Goal: Find specific page/section

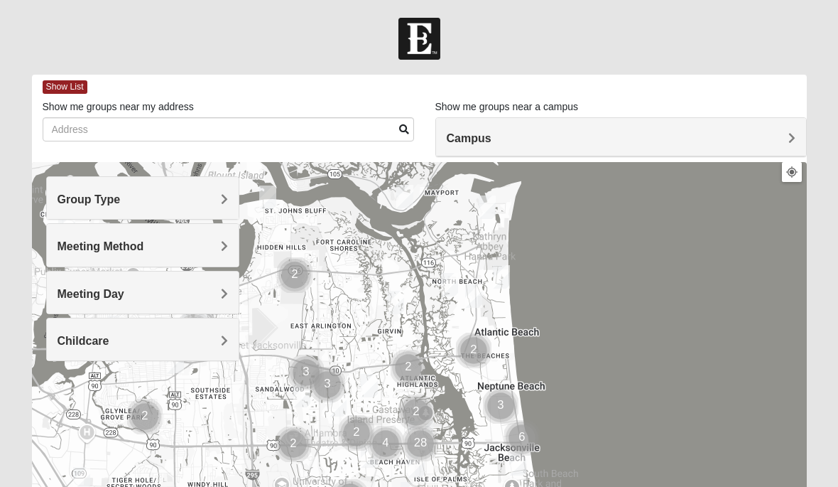
click at [190, 201] on h4 "Group Type" at bounding box center [143, 198] width 171 height 13
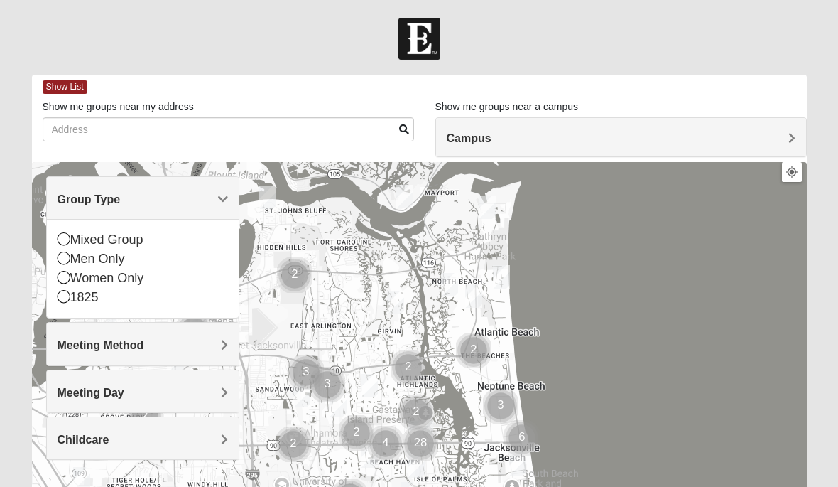
click at [114, 259] on div "Men Only" at bounding box center [143, 258] width 171 height 19
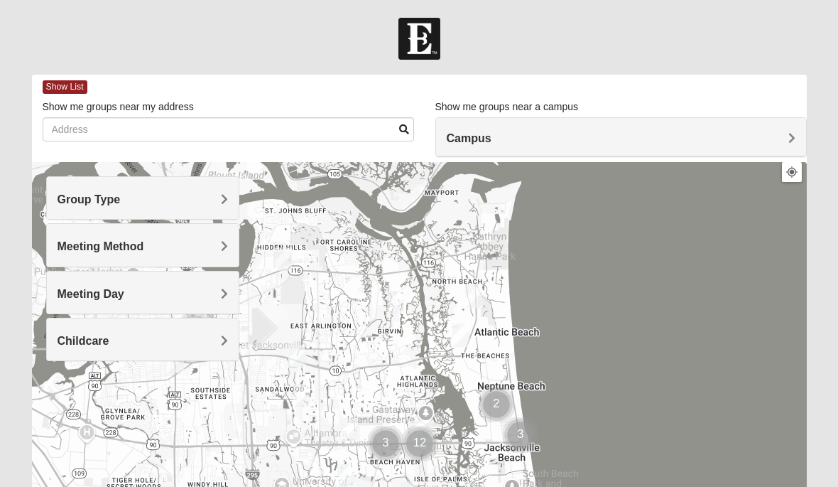
click at [217, 246] on h4 "Meeting Method" at bounding box center [143, 245] width 171 height 13
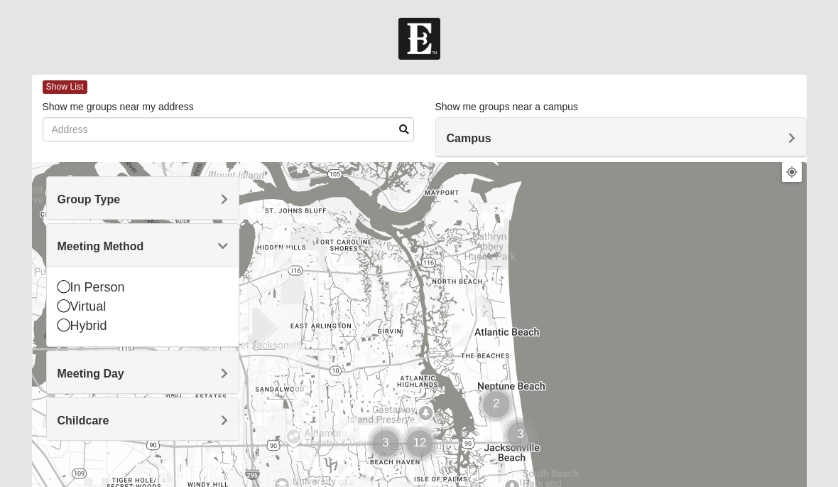
click at [65, 310] on icon at bounding box center [64, 305] width 13 height 13
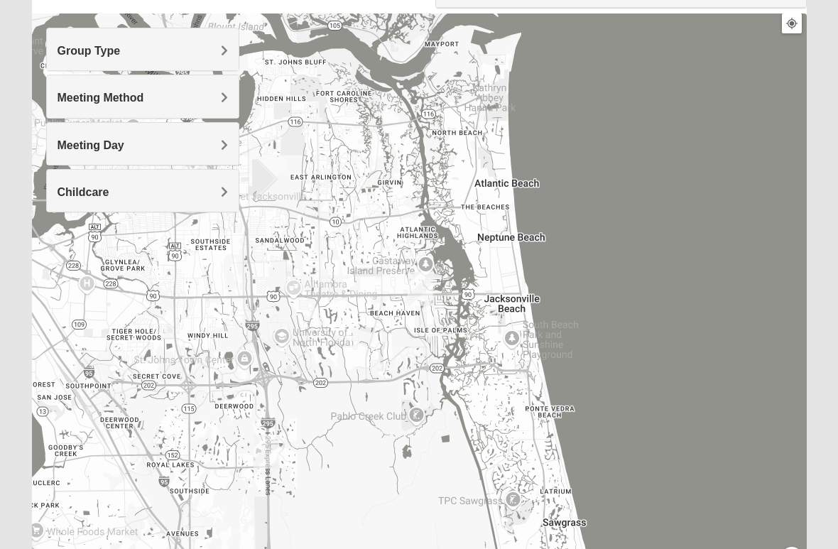
scroll to position [233, 0]
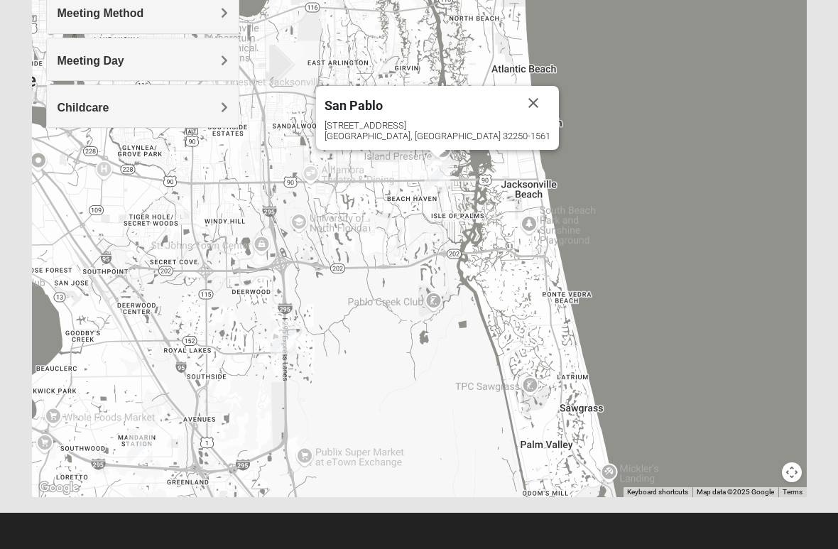
click at [440, 132] on div "[STREET_ADDRESS]" at bounding box center [438, 130] width 226 height 21
click at [383, 102] on span "San Pablo" at bounding box center [354, 105] width 58 height 15
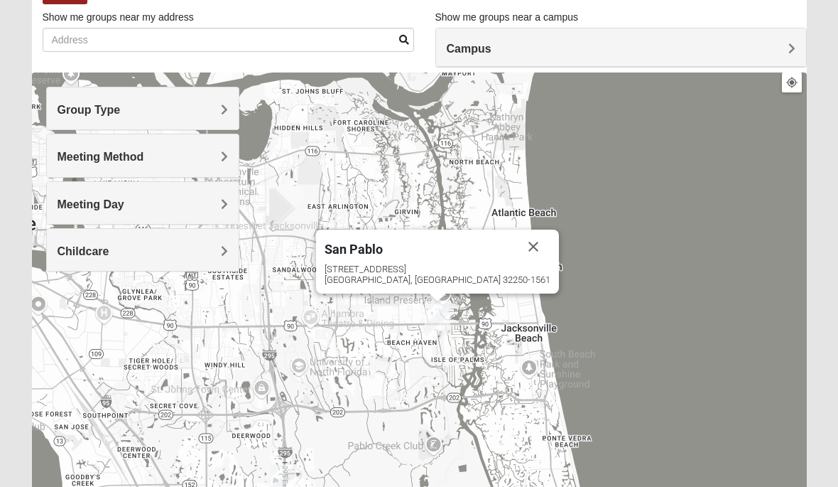
scroll to position [0, 0]
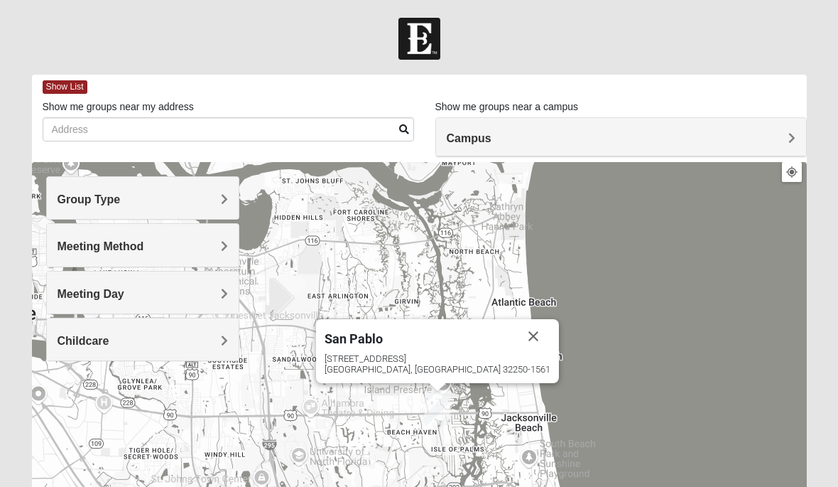
click at [774, 143] on h4 "Campus" at bounding box center [621, 137] width 349 height 13
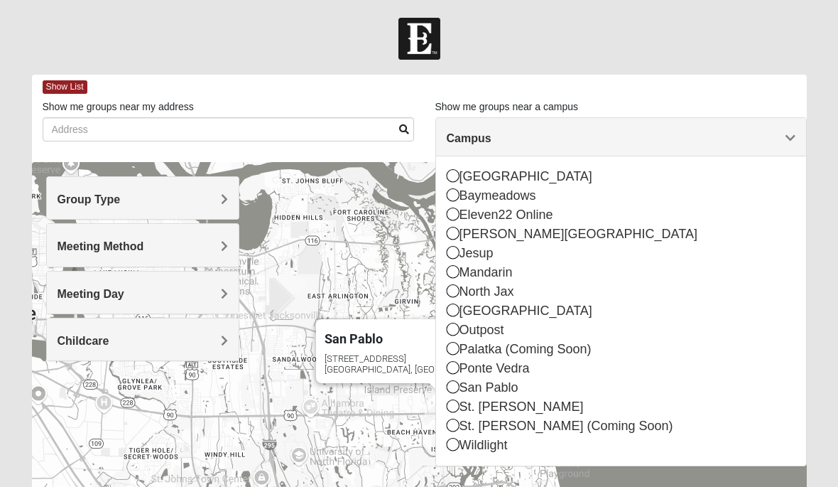
click at [722, 68] on form "Log In Find A Group Error Show List Loading Groups" at bounding box center [419, 400] width 838 height 764
click at [668, 66] on form "Log In Find A Group Error Show List Loading Groups" at bounding box center [419, 400] width 838 height 764
click at [413, 345] on div "San Pablo" at bounding box center [421, 336] width 192 height 34
click at [399, 353] on div "[STREET_ADDRESS]" at bounding box center [438, 363] width 226 height 21
click at [492, 139] on span "Campus" at bounding box center [469, 138] width 45 height 12
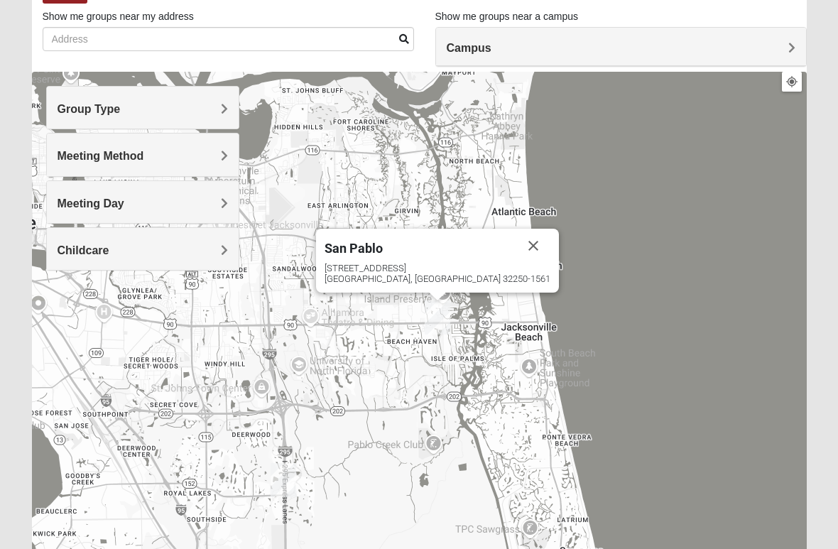
scroll to position [233, 0]
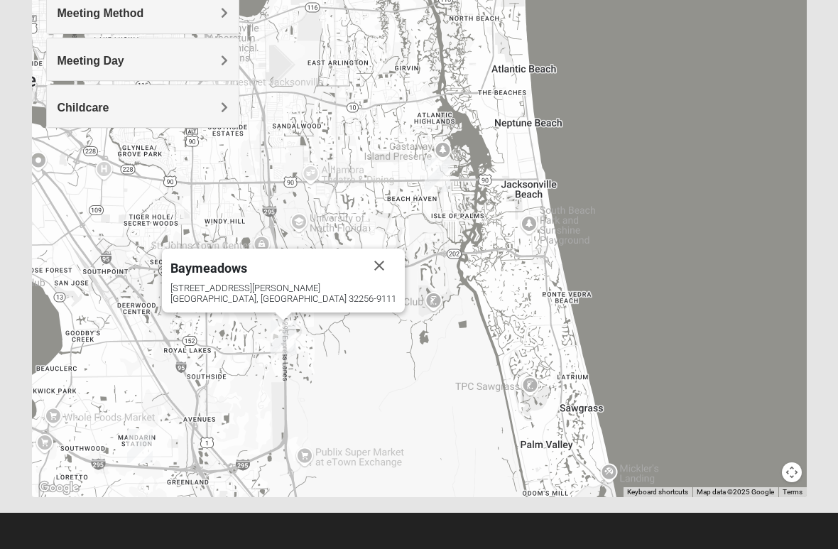
click at [247, 268] on span "Baymeadows" at bounding box center [208, 268] width 77 height 15
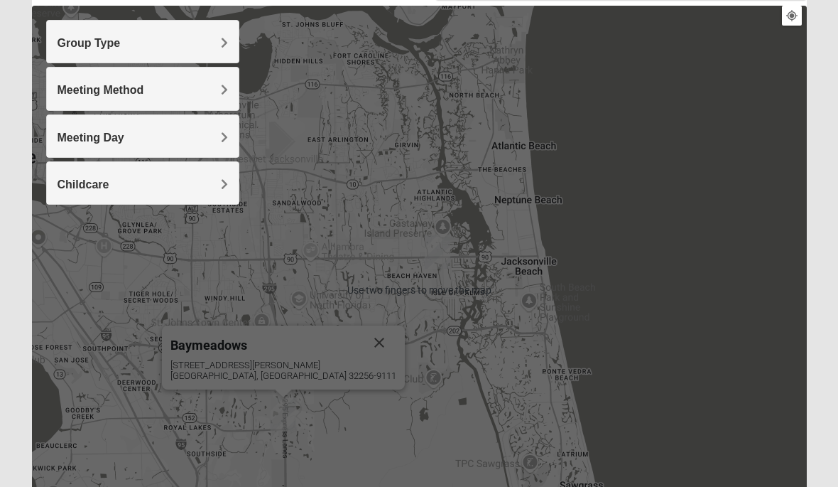
scroll to position [156, 0]
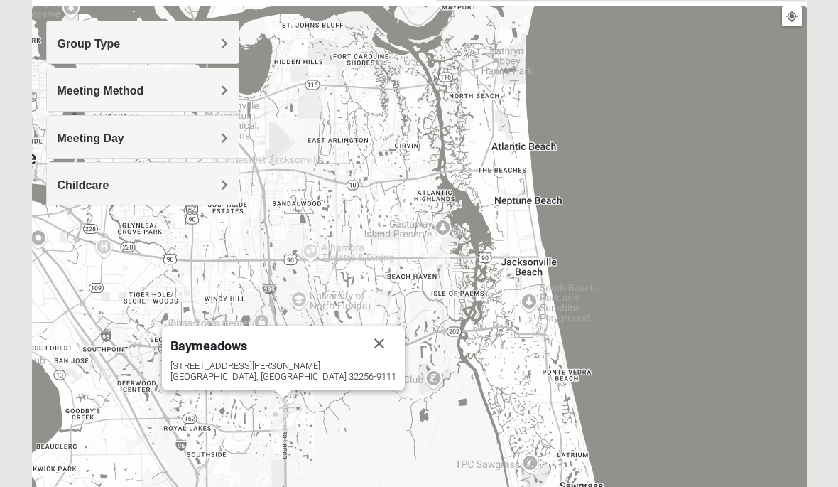
click at [219, 141] on h4 "Meeting Day" at bounding box center [143, 137] width 171 height 13
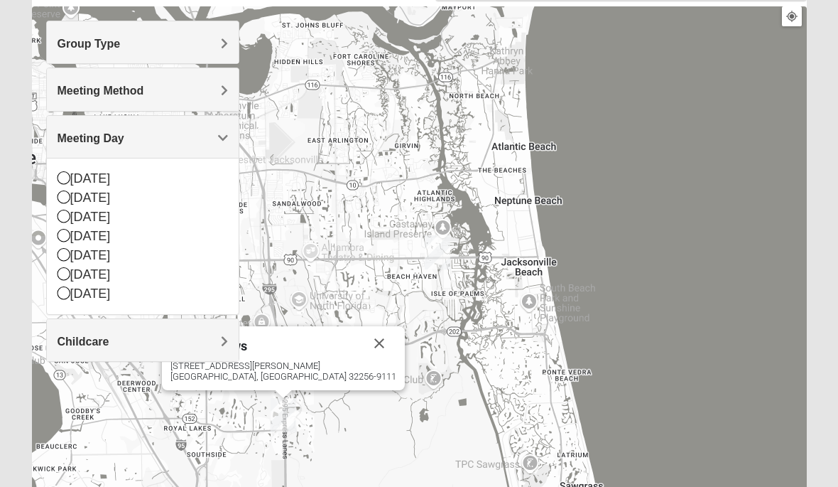
click at [215, 340] on h4 "Childcare" at bounding box center [143, 341] width 171 height 13
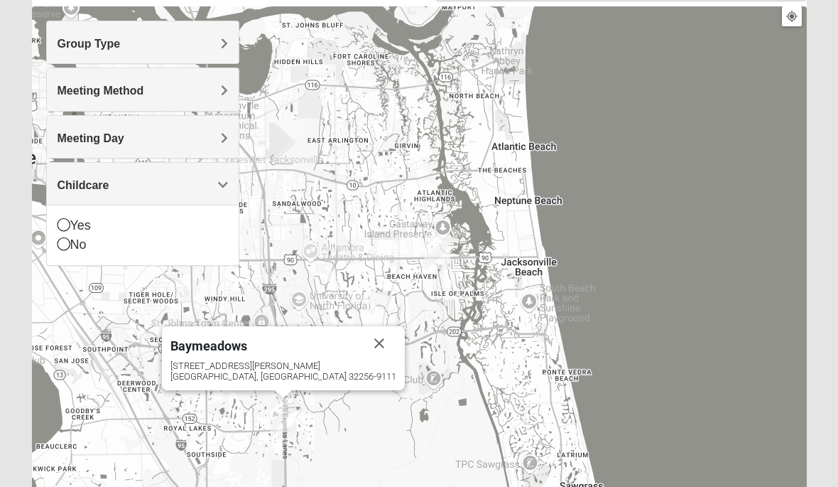
click at [62, 246] on icon at bounding box center [64, 243] width 13 height 13
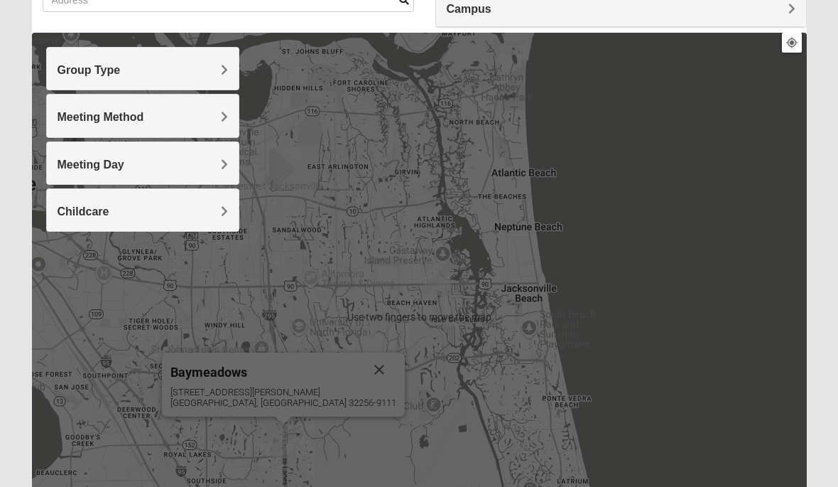
scroll to position [114, 0]
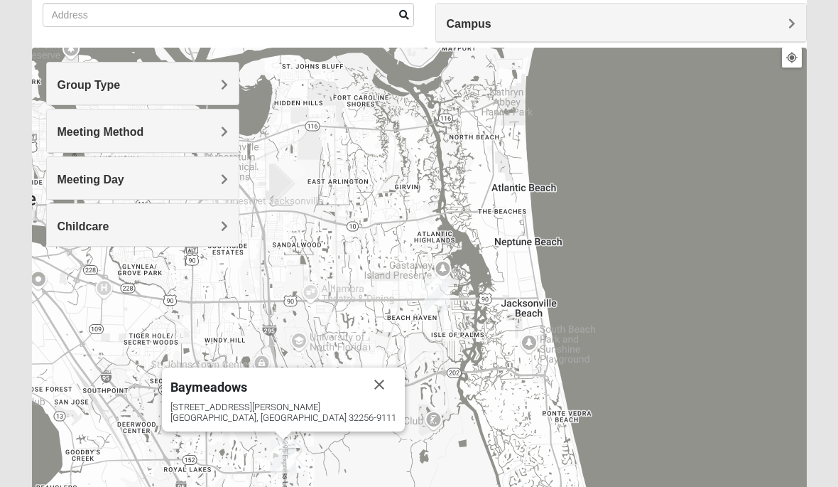
click at [229, 89] on div "Group Type" at bounding box center [143, 84] width 192 height 42
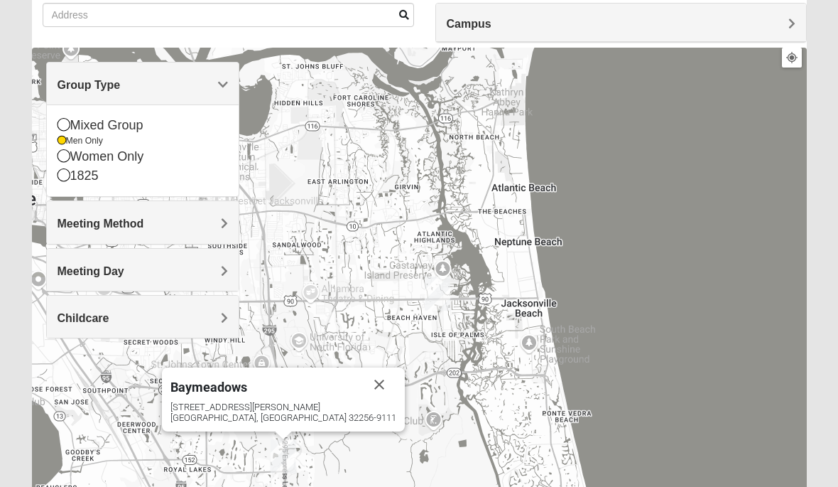
click at [214, 226] on h4 "Meeting Method" at bounding box center [143, 223] width 171 height 13
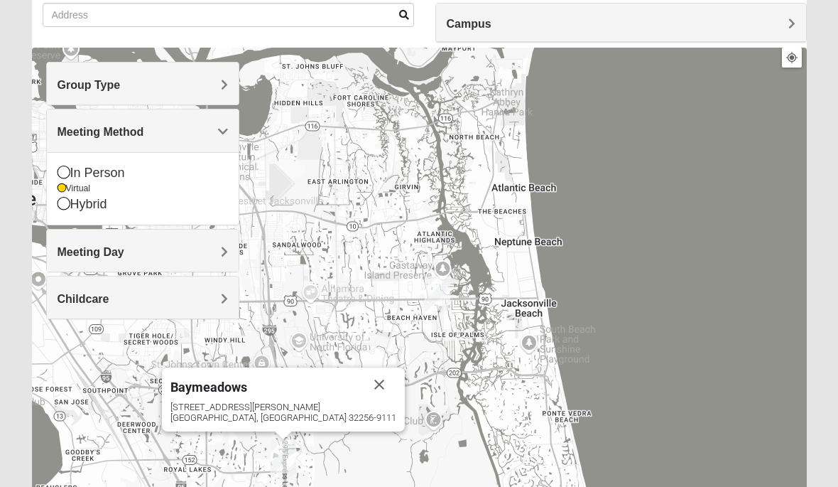
click at [62, 212] on div "Hybrid" at bounding box center [143, 204] width 171 height 19
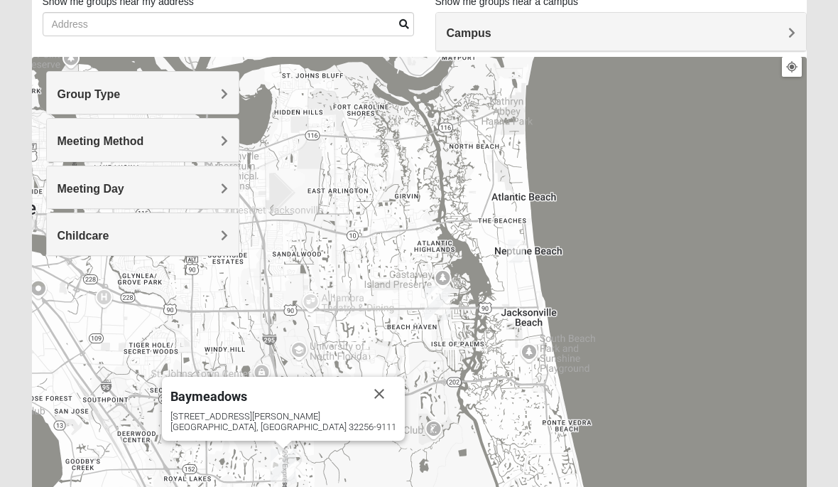
scroll to position [0, 0]
